Goal: Information Seeking & Learning: Learn about a topic

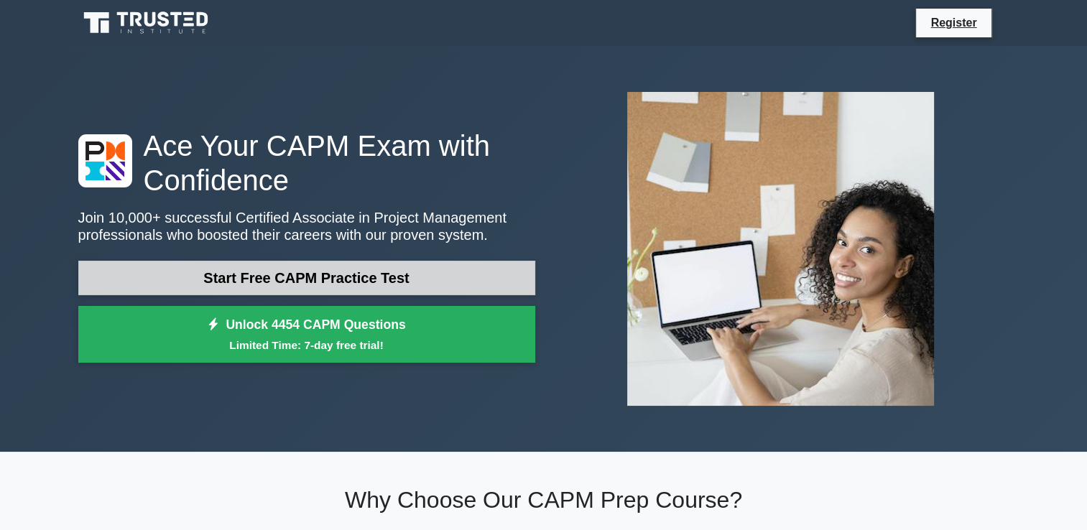
click at [313, 282] on link "Start Free CAPM Practice Test" at bounding box center [306, 278] width 457 height 34
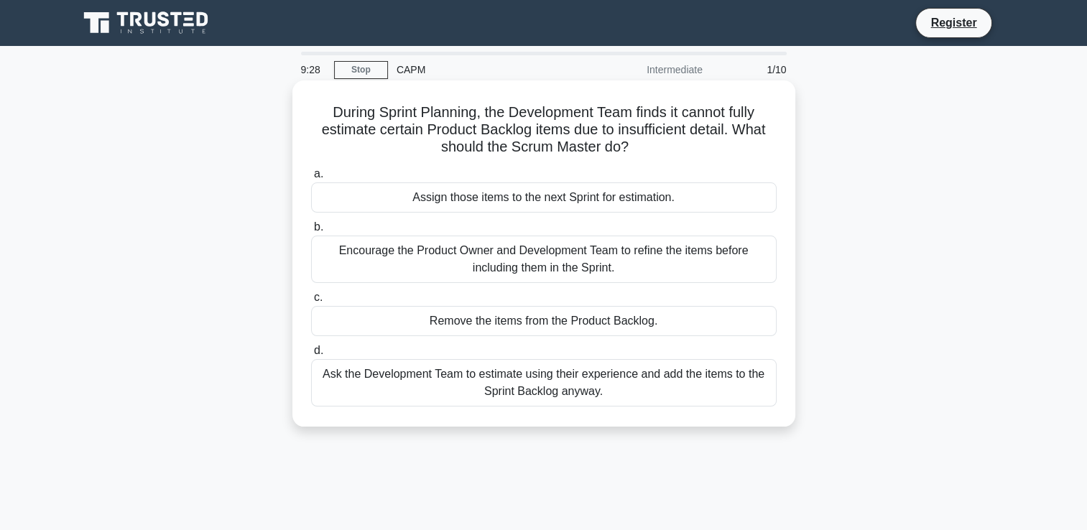
click at [374, 202] on div "Assign those items to the next Sprint for estimation." at bounding box center [544, 198] width 466 height 30
click at [311, 179] on input "a. Assign those items to the next Sprint for estimation." at bounding box center [311, 174] width 0 height 9
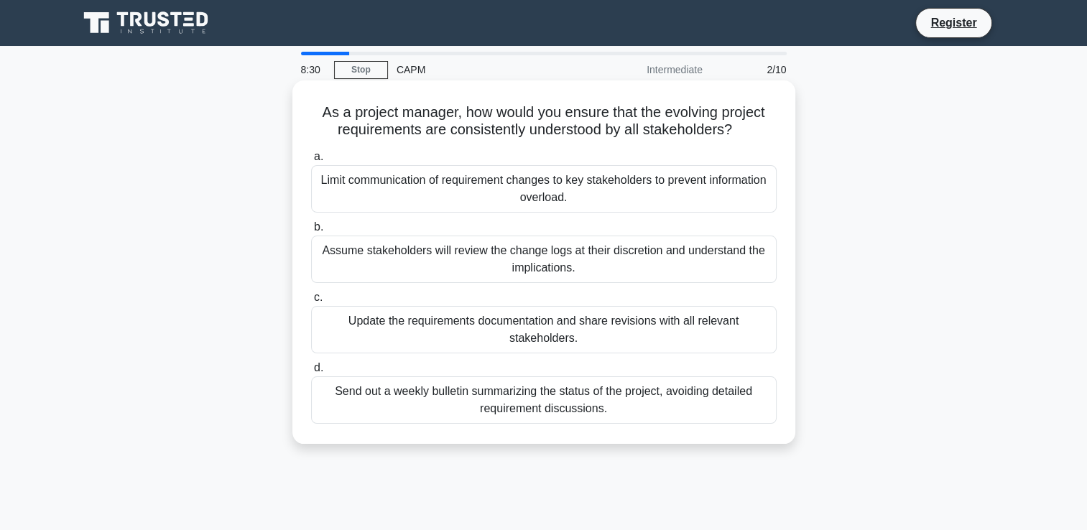
click at [425, 330] on div "Update the requirements documentation and share revisions with all relevant sta…" at bounding box center [544, 329] width 466 height 47
click at [311, 303] on input "c. Update the requirements documentation and share revisions with all relevant …" at bounding box center [311, 297] width 0 height 9
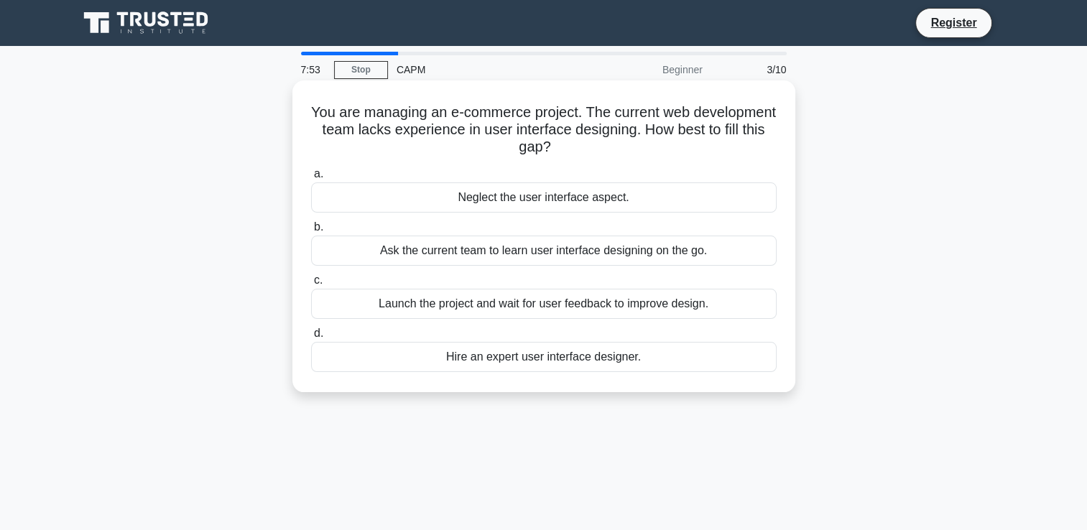
click at [433, 311] on div "Launch the project and wait for user feedback to improve design." at bounding box center [544, 304] width 466 height 30
click at [311, 285] on input "c. Launch the project and wait for user feedback to improve design." at bounding box center [311, 280] width 0 height 9
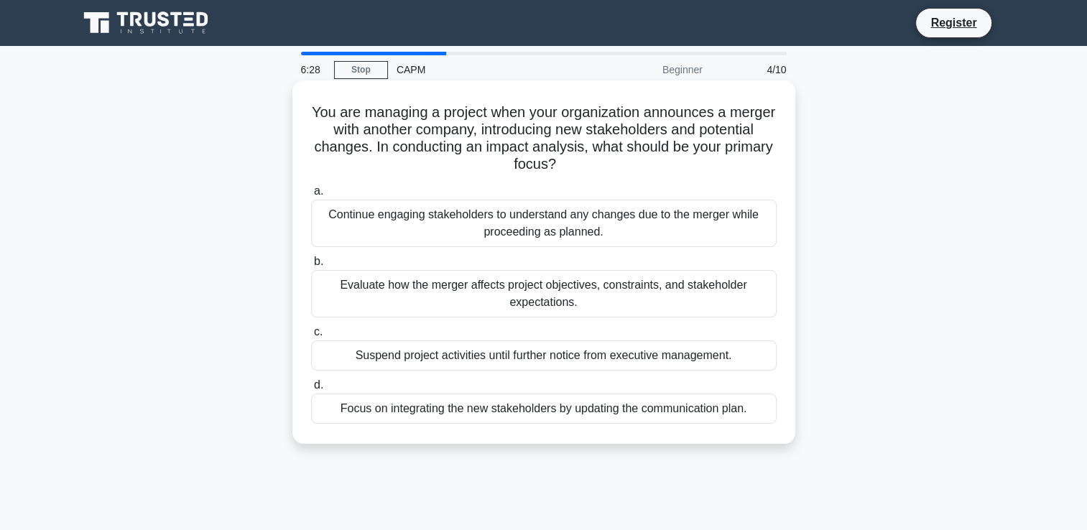
click at [449, 411] on div "Focus on integrating the new stakeholders by updating the communication plan." at bounding box center [544, 409] width 466 height 30
click at [311, 390] on input "d. Focus on integrating the new stakeholders by updating the communication plan." at bounding box center [311, 385] width 0 height 9
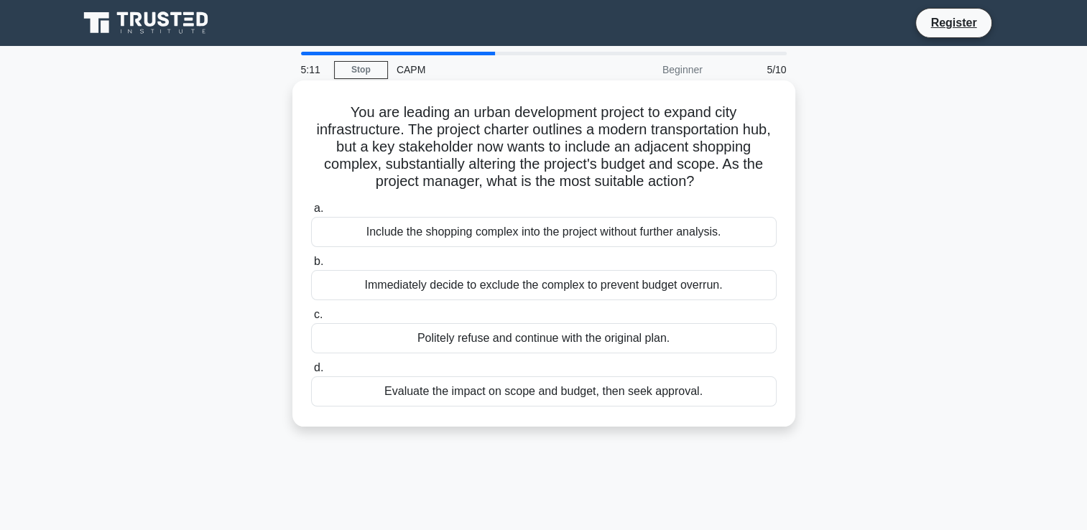
click at [449, 395] on div "Evaluate the impact on scope and budget, then seek approval." at bounding box center [544, 392] width 466 height 30
click at [311, 373] on input "d. Evaluate the impact on scope and budget, then seek approval." at bounding box center [311, 368] width 0 height 9
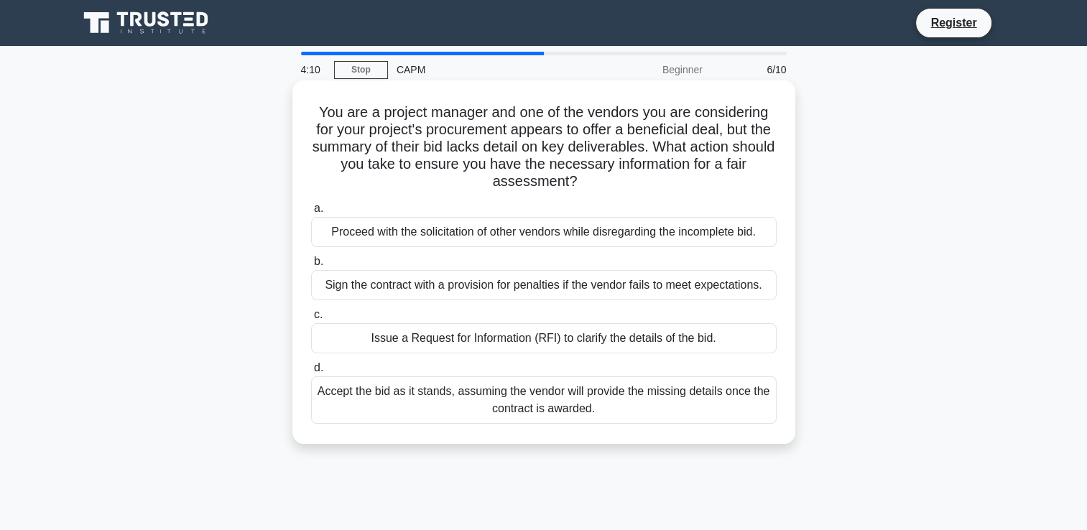
click at [458, 338] on div "Issue a Request for Information (RFI) to clarify the details of the bid." at bounding box center [544, 338] width 466 height 30
click at [311, 320] on input "c. Issue a Request for Information (RFI) to clarify the details of the bid." at bounding box center [311, 314] width 0 height 9
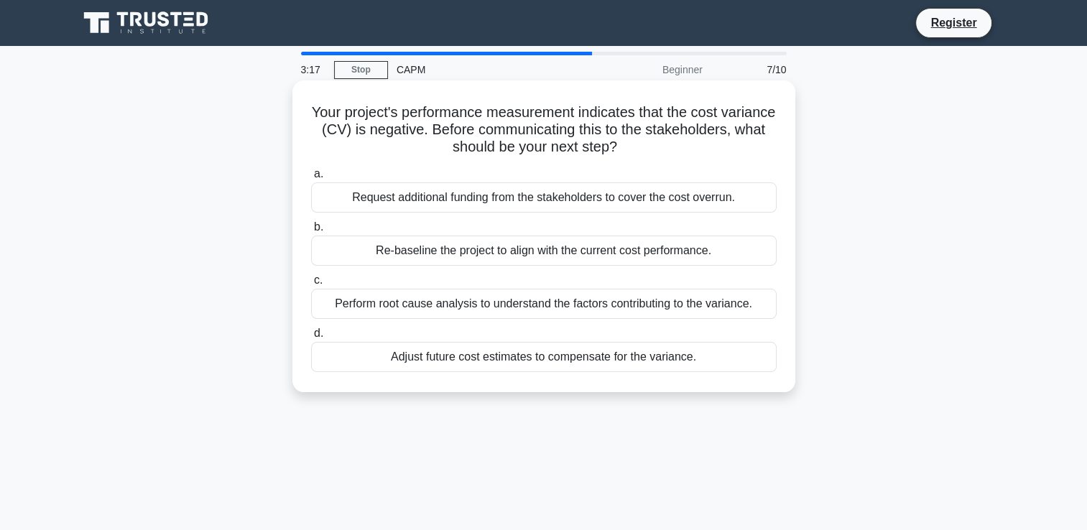
click at [464, 300] on div "Perform root cause analysis to understand the factors contributing to the varia…" at bounding box center [544, 304] width 466 height 30
click at [311, 285] on input "c. Perform root cause analysis to understand the factors contributing to the va…" at bounding box center [311, 280] width 0 height 9
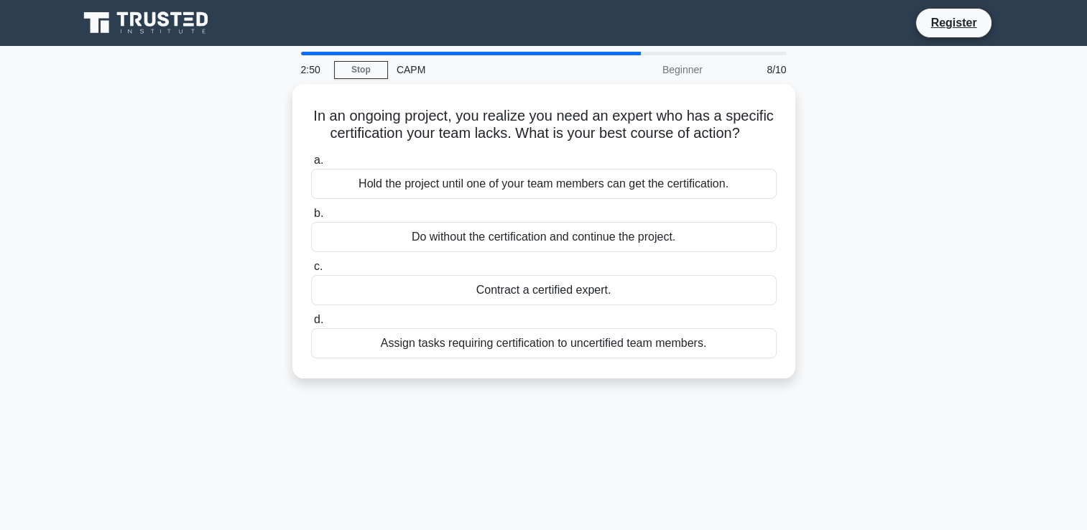
click at [464, 300] on div "Contract a certified expert." at bounding box center [544, 290] width 466 height 30
click at [311, 272] on input "c. Contract a certified expert." at bounding box center [311, 266] width 0 height 9
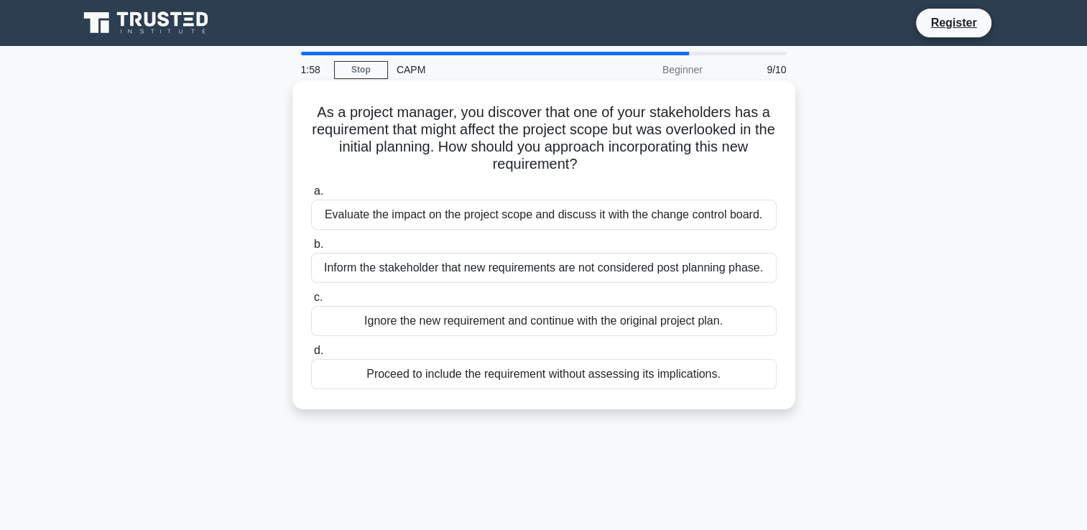
click at [477, 213] on div "Evaluate the impact on the project scope and discuss it with the change control…" at bounding box center [544, 215] width 466 height 30
click at [311, 196] on input "a. Evaluate the impact on the project scope and discuss it with the change cont…" at bounding box center [311, 191] width 0 height 9
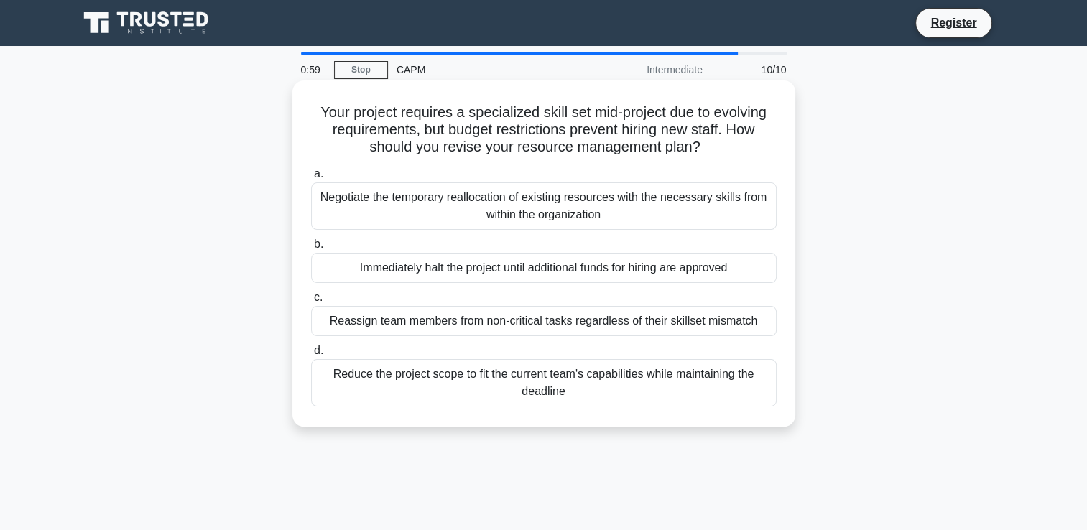
click at [506, 220] on div "Negotiate the temporary reallocation of existing resources with the necessary s…" at bounding box center [544, 206] width 466 height 47
click at [311, 179] on input "a. Negotiate the temporary reallocation of existing resources with the necessar…" at bounding box center [311, 174] width 0 height 9
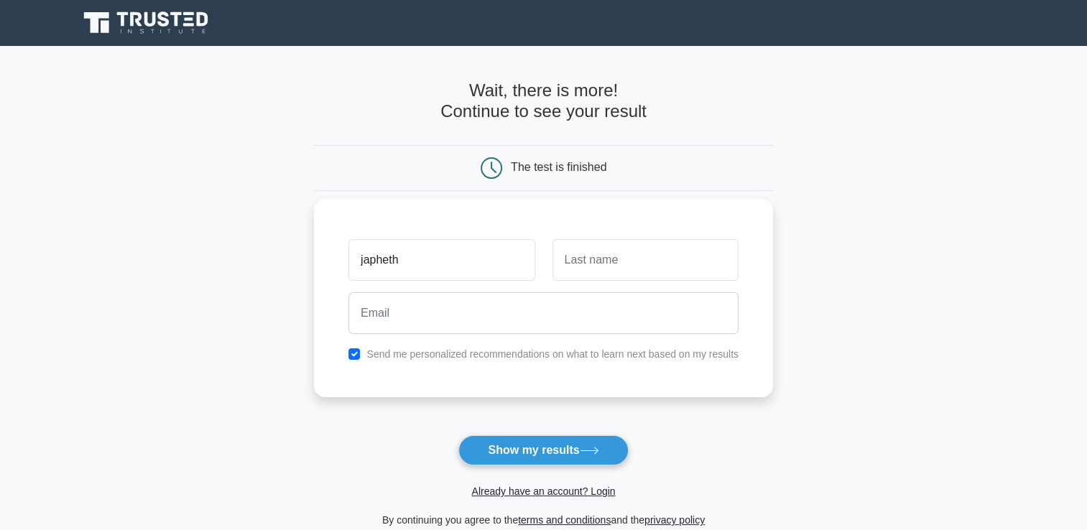
type input "japheth"
click at [572, 256] on input "text" at bounding box center [646, 260] width 186 height 42
type input "bot"
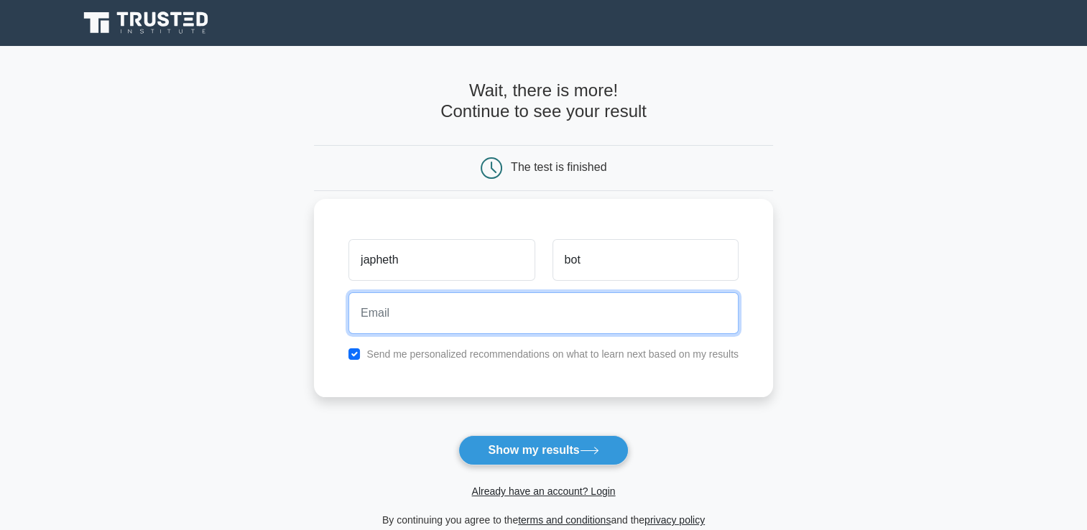
click at [548, 295] on input "email" at bounding box center [543, 313] width 390 height 42
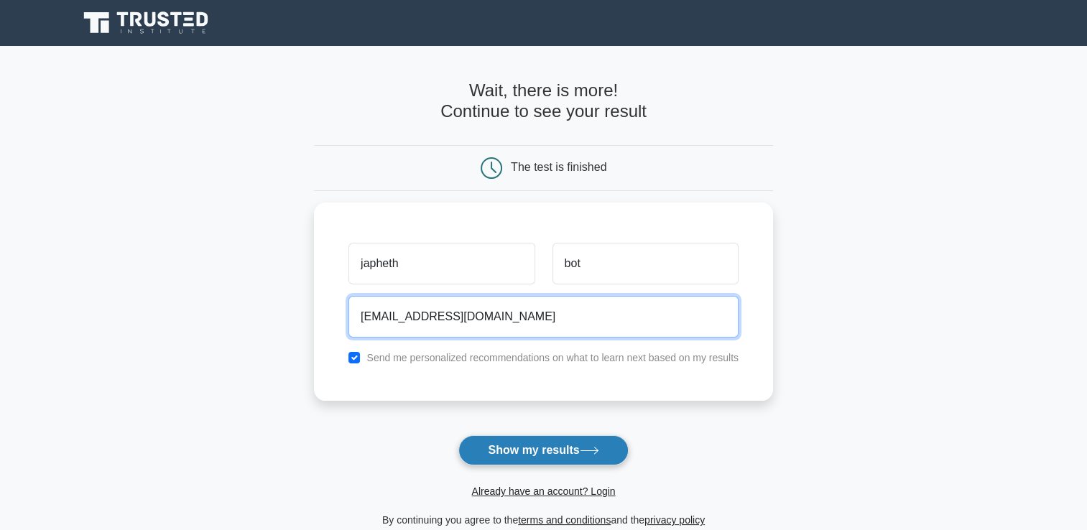
type input "japhethbot@gmail.com"
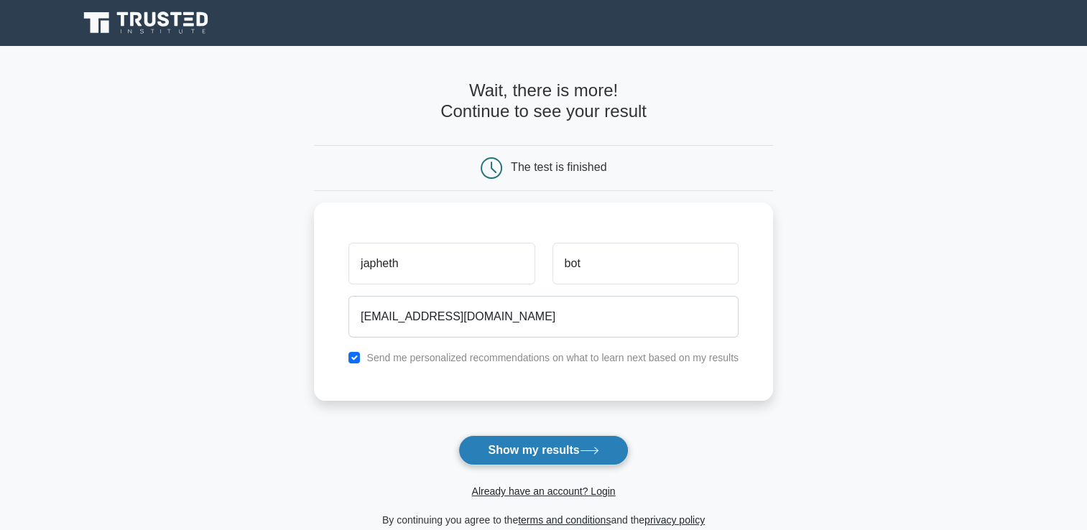
click at [590, 446] on button "Show my results" at bounding box center [543, 450] width 170 height 30
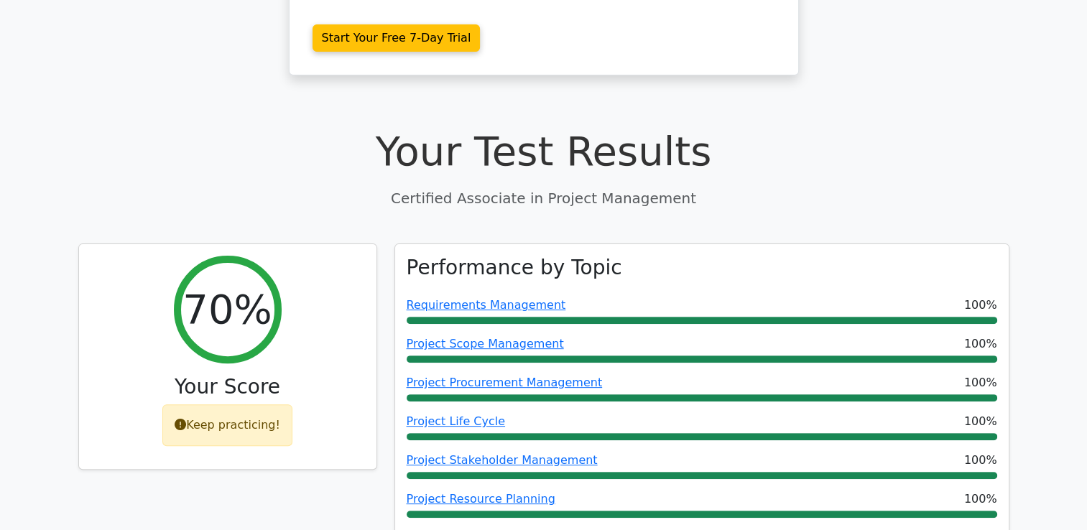
scroll to position [402, 0]
